Goal: Task Accomplishment & Management: Use online tool/utility

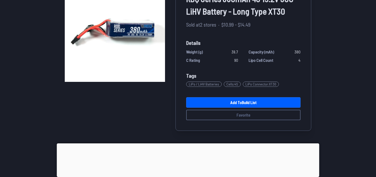
scroll to position [60, 0]
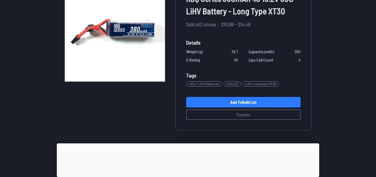
click at [270, 103] on link "Add to Build List" at bounding box center [243, 102] width 114 height 10
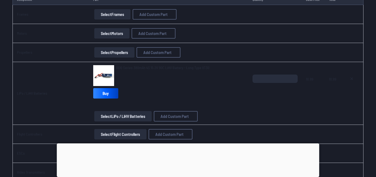
scroll to position [88, 0]
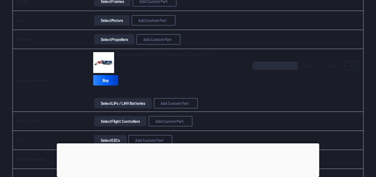
click at [351, 68] on button at bounding box center [351, 66] width 13 height 8
type textarea "**********"
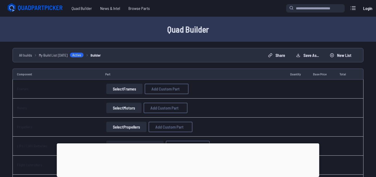
scroll to position [60, 0]
